Goal: Transaction & Acquisition: Purchase product/service

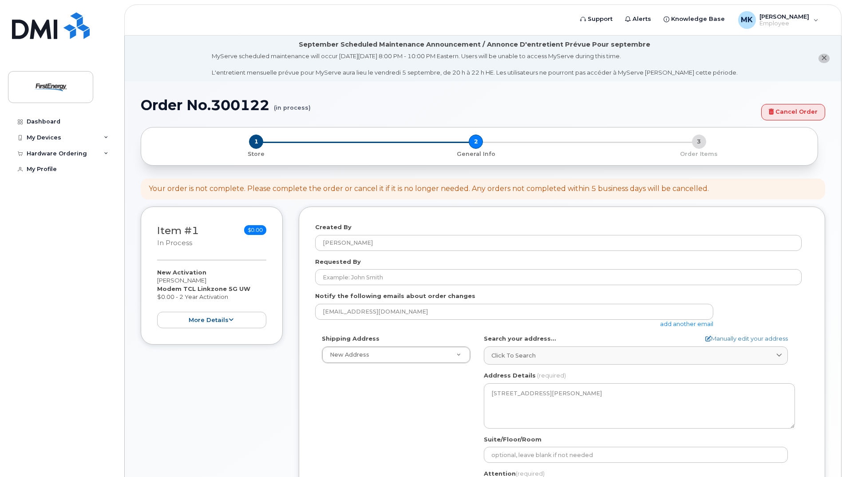
select select
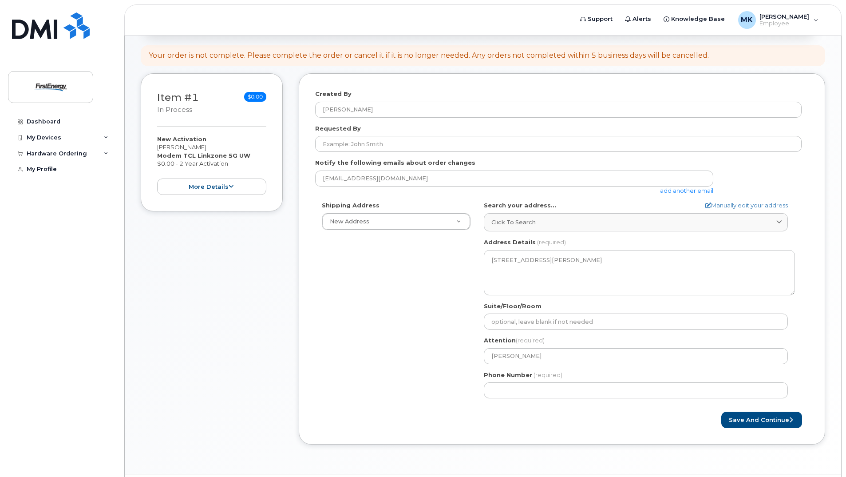
drag, startPoint x: 548, startPoint y: 390, endPoint x: 471, endPoint y: 396, distance: 76.6
click at [471, 396] on div "Shipping Address New Address New Address [GEOGRAPHIC_DATA] [GEOGRAPHIC_DATA] Se…" at bounding box center [558, 303] width 487 height 204
type input "330307068"
select select
type input "3303070688"
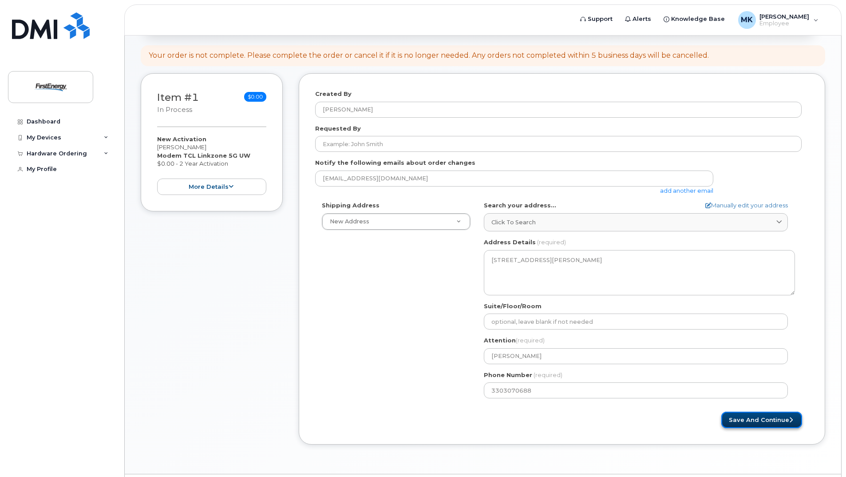
click at [737, 416] on button "Save and Continue" at bounding box center [761, 420] width 81 height 16
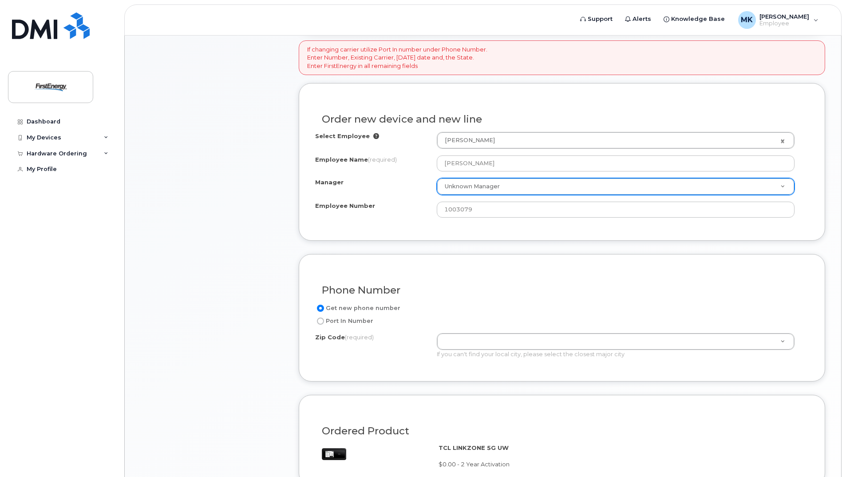
scroll to position [355, 0]
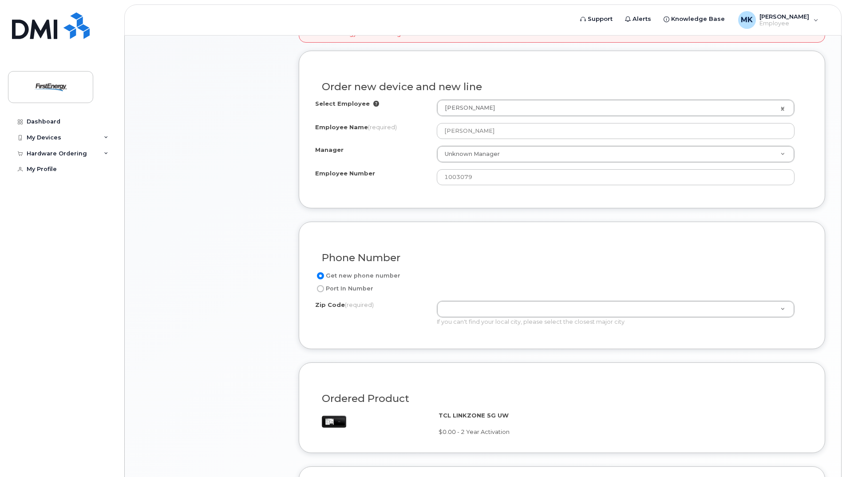
click at [321, 291] on input "Port In Number" at bounding box center [320, 288] width 7 height 7
radio input "true"
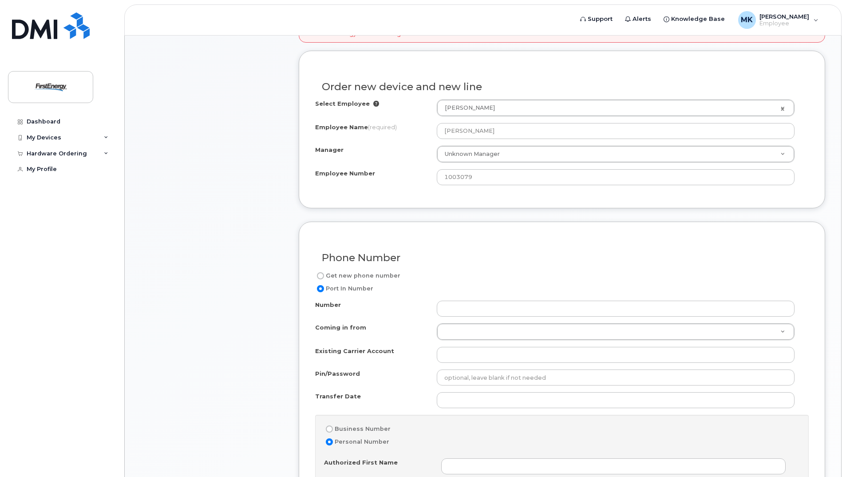
click at [323, 274] on input "Get new phone number" at bounding box center [320, 275] width 7 height 7
radio input "true"
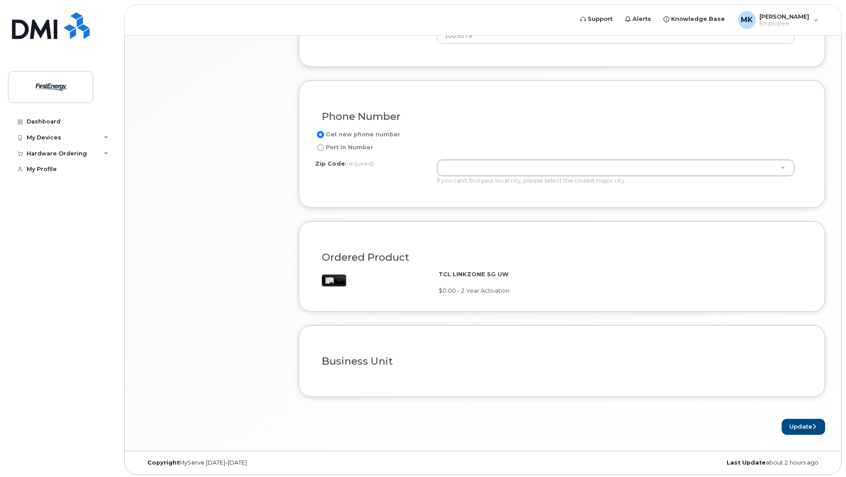
scroll to position [499, 0]
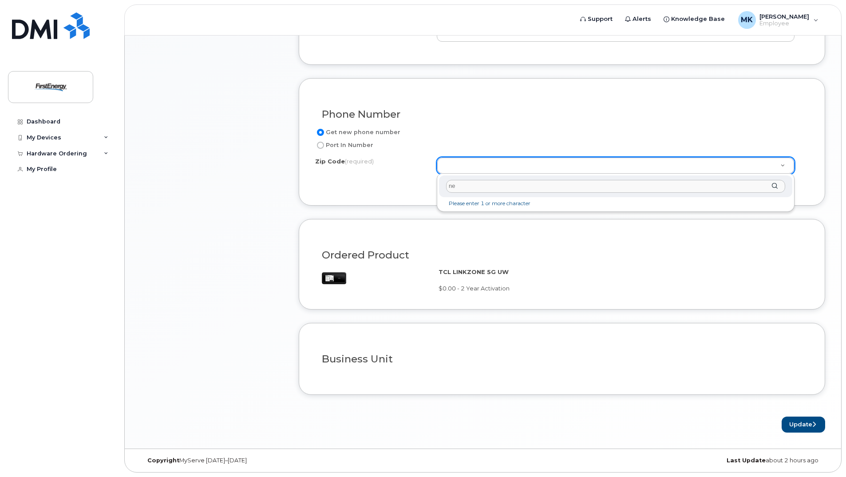
type input "n"
type input "16101"
type input "16101 (New Castle, PA)"
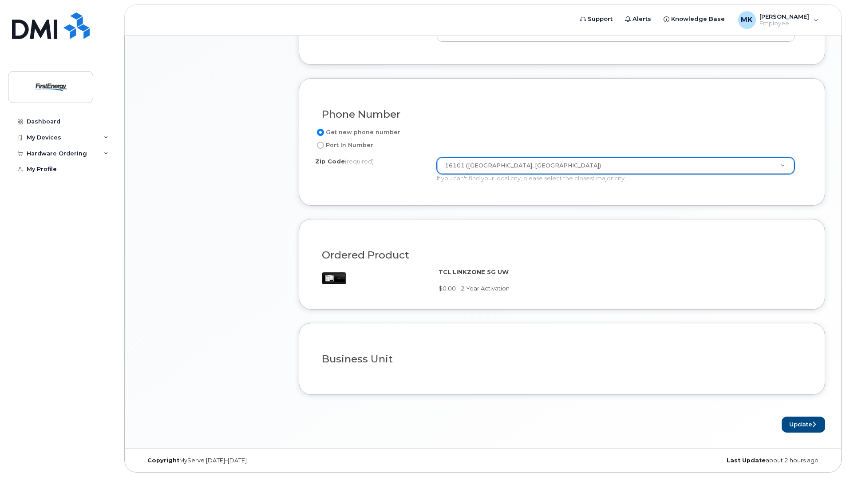
click at [352, 144] on label "Port In Number" at bounding box center [344, 145] width 58 height 11
click at [324, 144] on input "Port In Number" at bounding box center [320, 145] width 7 height 7
radio input "true"
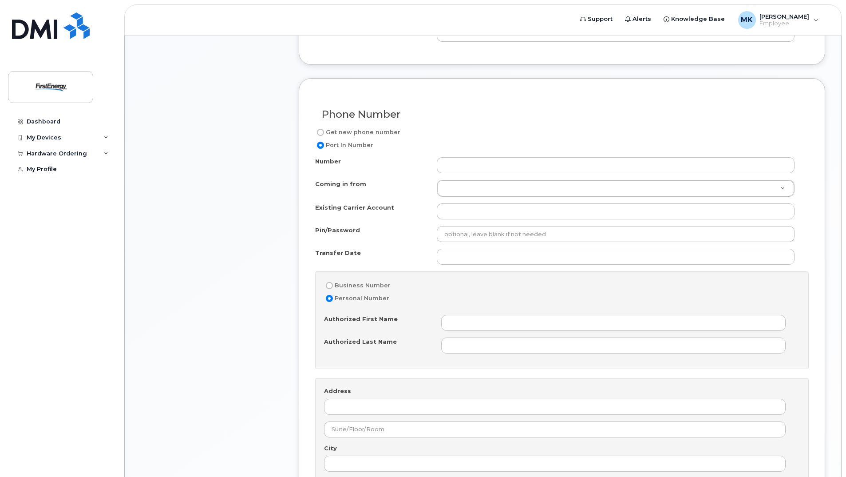
click at [370, 131] on label "Get new phone number" at bounding box center [357, 132] width 85 height 11
click at [324, 131] on input "Get new phone number" at bounding box center [320, 132] width 7 height 7
radio input "true"
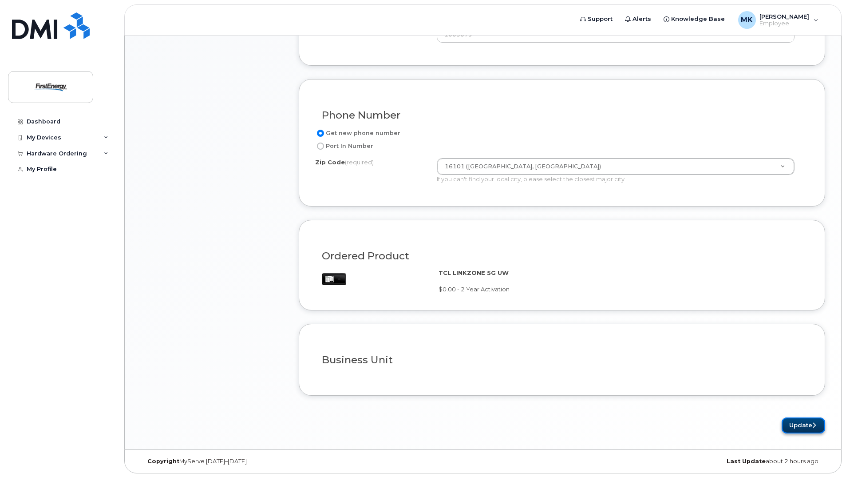
click at [812, 420] on button "Update" at bounding box center [804, 425] width 44 height 16
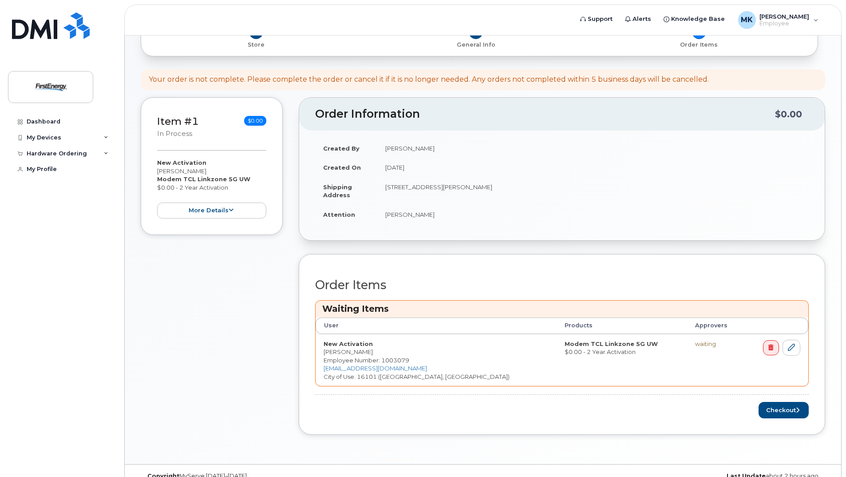
scroll to position [163, 0]
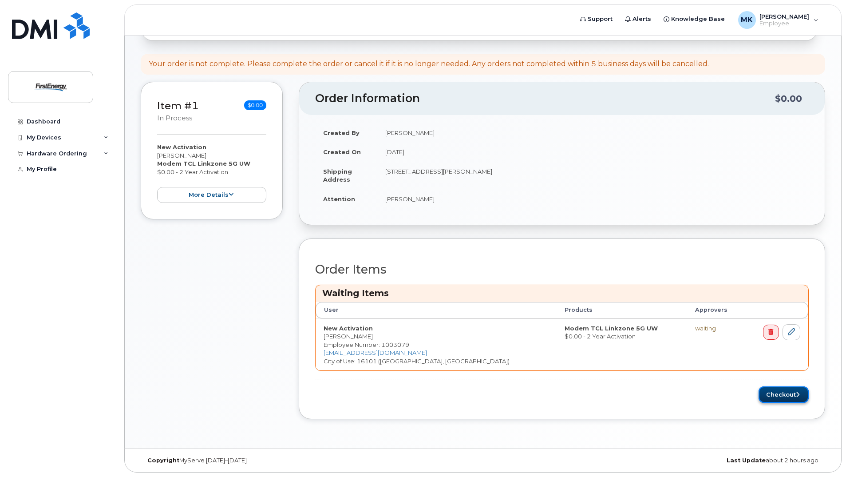
click at [802, 396] on button "Checkout" at bounding box center [784, 394] width 50 height 16
